Goal: Find specific page/section: Find specific page/section

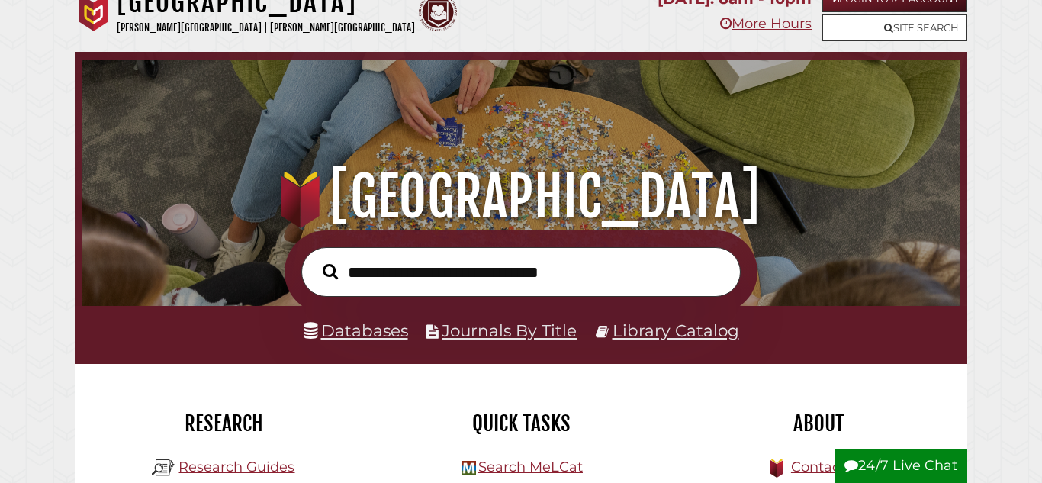
scroll to position [216, 0]
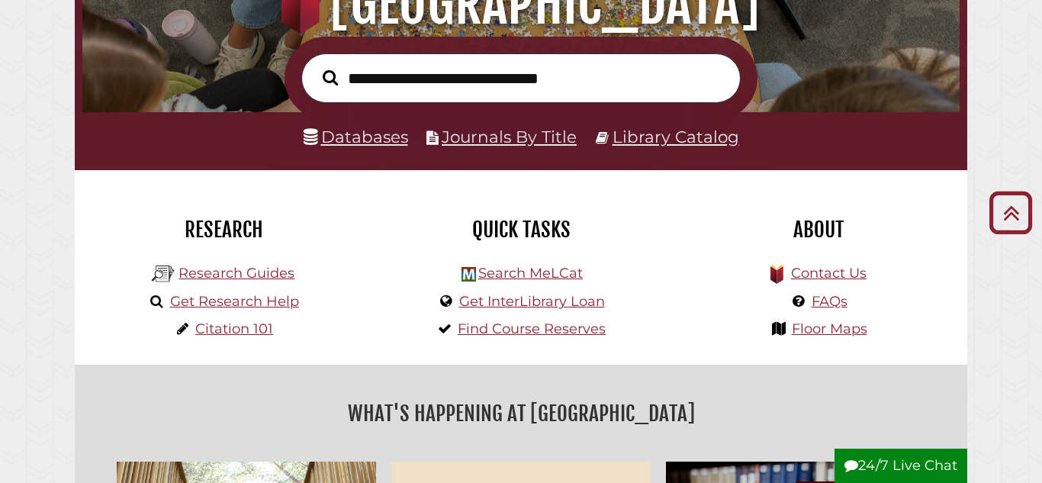
click at [367, 79] on input "text" at bounding box center [520, 78] width 439 height 50
type input "****"
type input "**********"
click at [315, 66] on button "Search" at bounding box center [330, 78] width 31 height 24
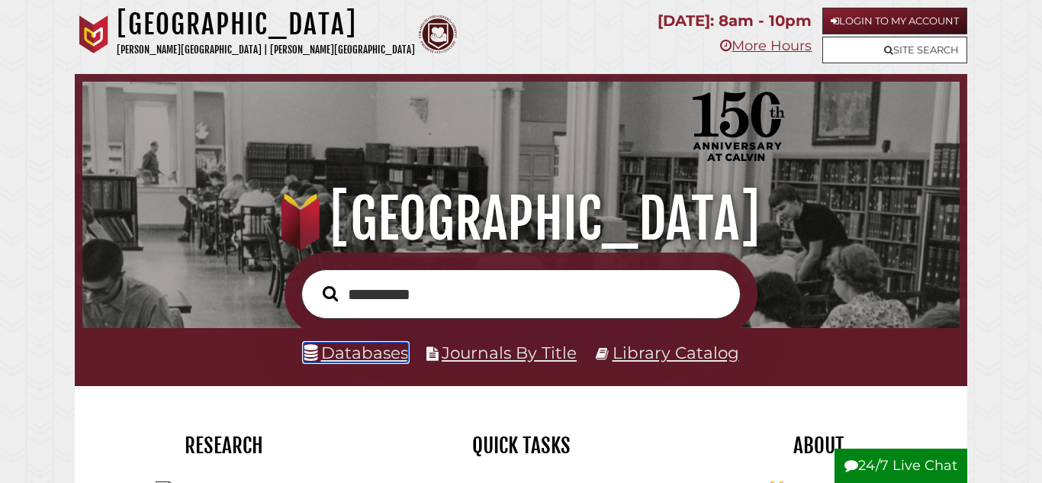
click at [373, 356] on link "Databases" at bounding box center [356, 353] width 105 height 20
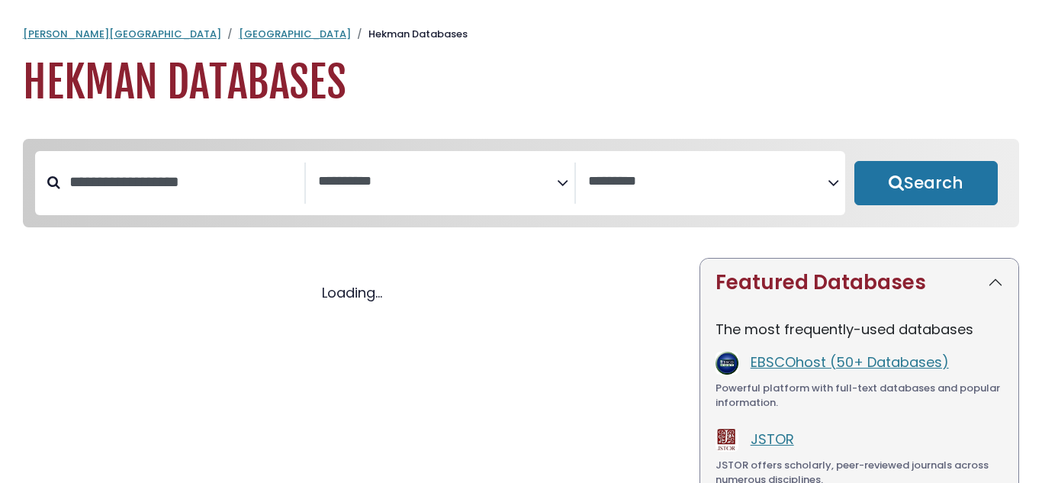
select select "Database Subject Filter"
select select "Database Vendors Filter"
select select "Database Subject Filter"
select select "Database Vendors Filter"
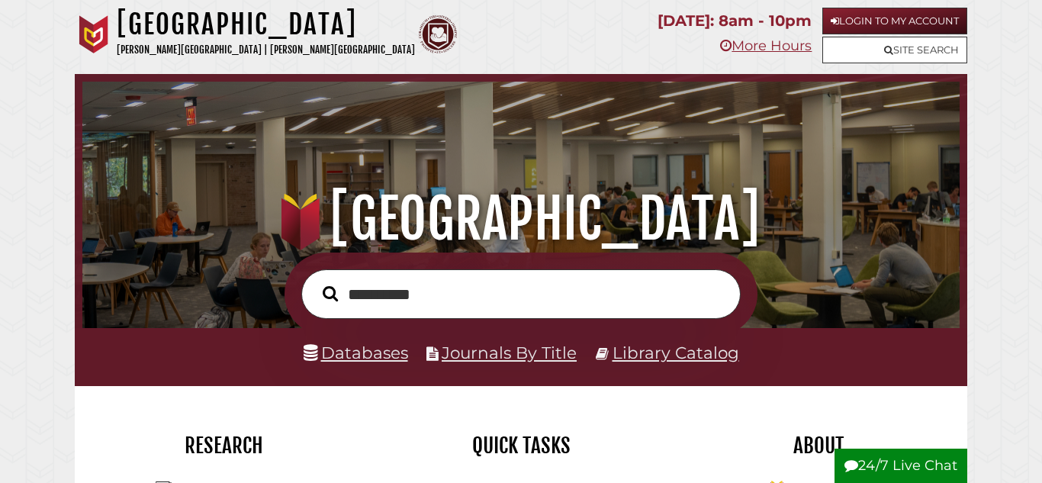
scroll to position [290, 870]
click at [648, 352] on link "Library Catalog" at bounding box center [676, 353] width 127 height 20
